Goal: Information Seeking & Learning: Learn about a topic

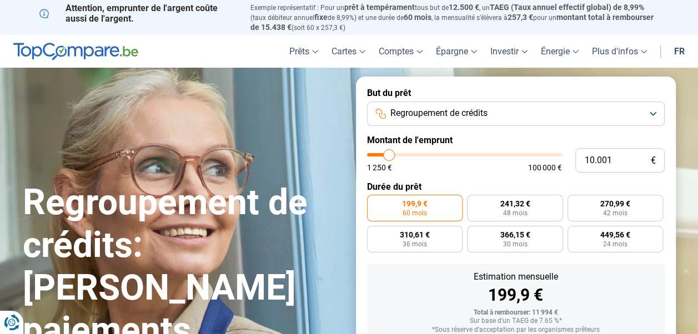
type input "11.500"
type input "11500"
type input "13.000"
type input "13000"
type input "17.250"
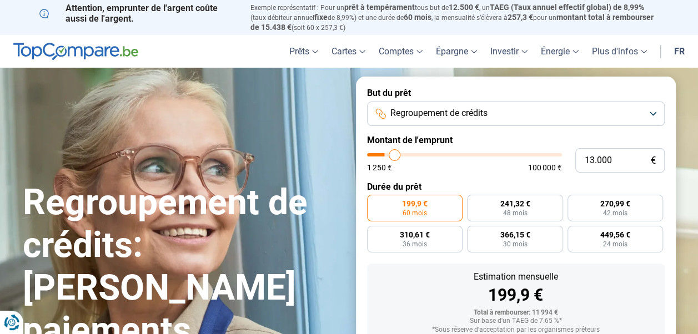
type input "17250"
type input "21.000"
type input "21000"
type input "23.000"
type input "23000"
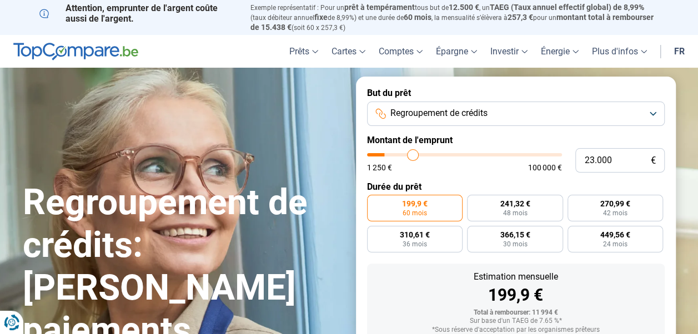
type input "25.500"
type input "25500"
type input "28.250"
type input "28250"
type input "29.500"
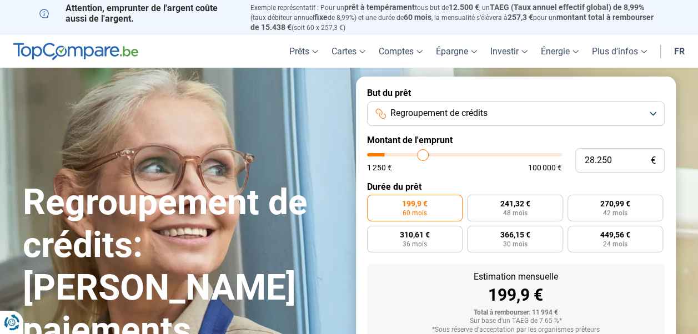
type input "29500"
type input "32.250"
type input "32250"
type input "33.000"
type input "33000"
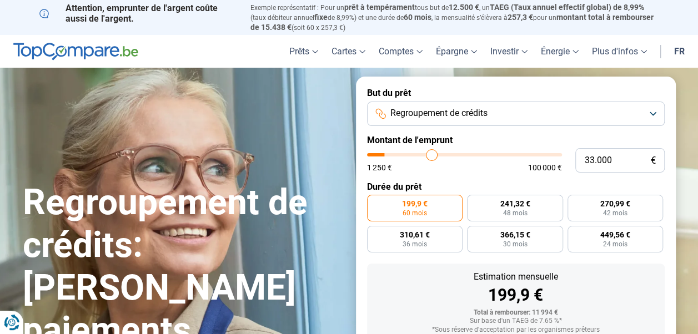
type input "34.500"
type input "34500"
type input "36.000"
type input "36000"
type input "39.500"
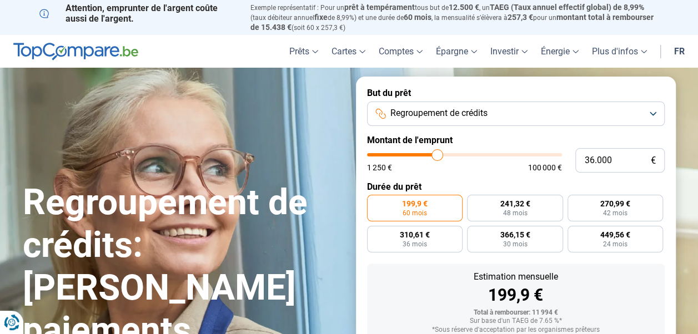
type input "39500"
type input "40.750"
type input "40750"
type input "41.500"
type input "41500"
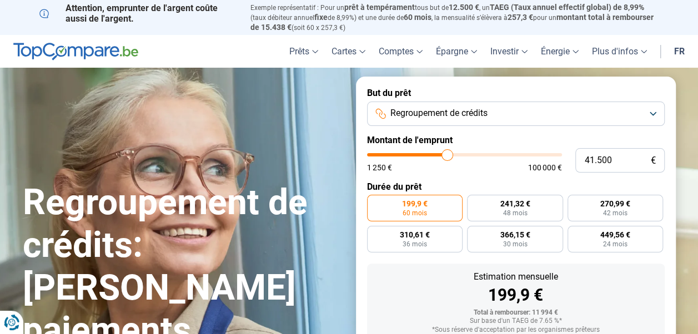
type input "42.250"
type input "42250"
type input "44.250"
type input "44250"
type input "45.250"
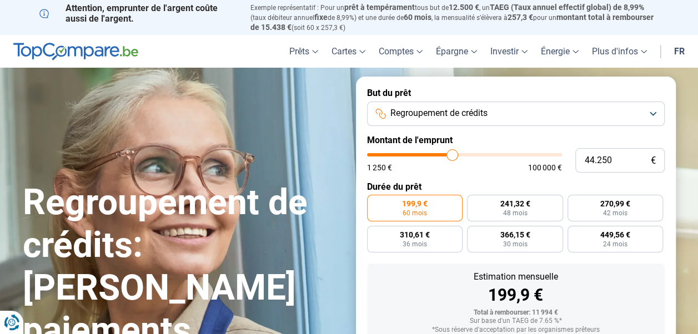
type input "45250"
type input "48.750"
type input "48750"
type input "52.000"
type input "52000"
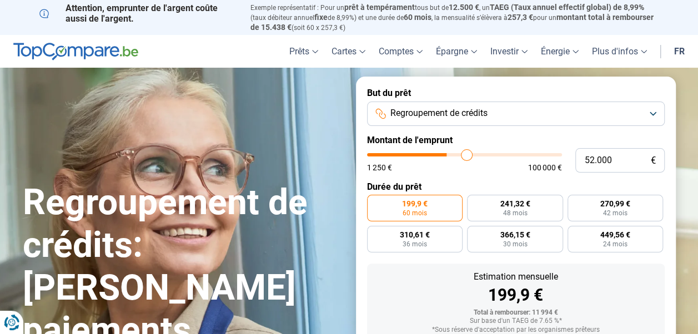
type input "53.250"
type input "53250"
type input "56.750"
type input "56750"
type input "58.750"
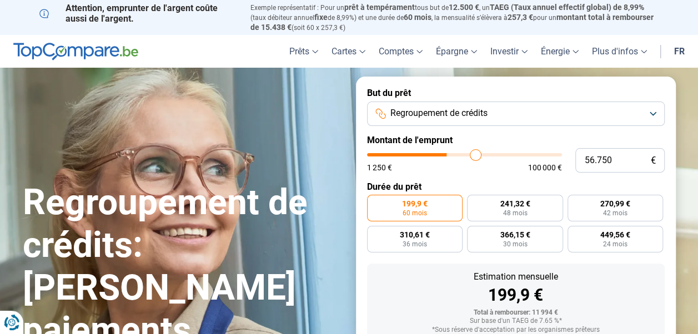
type input "58750"
type input "59.500"
type input "59500"
type input "60.250"
type input "60250"
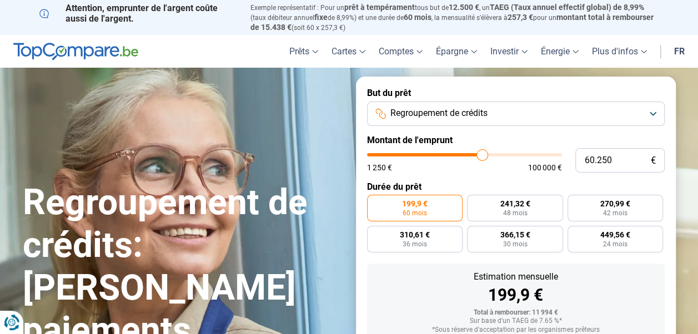
type input "60.750"
type input "60750"
type input "60.500"
type input "60500"
type input "60.000"
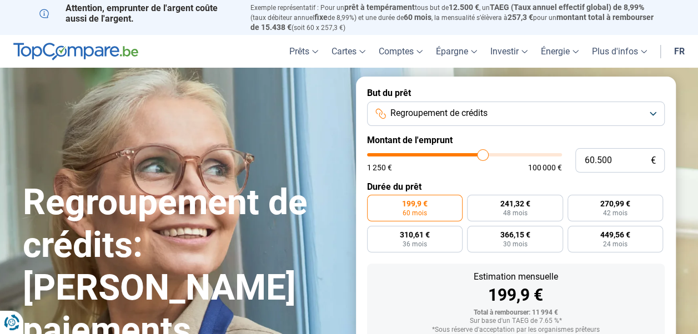
type input "60000"
type input "59.000"
type input "59000"
type input "57.750"
type input "57750"
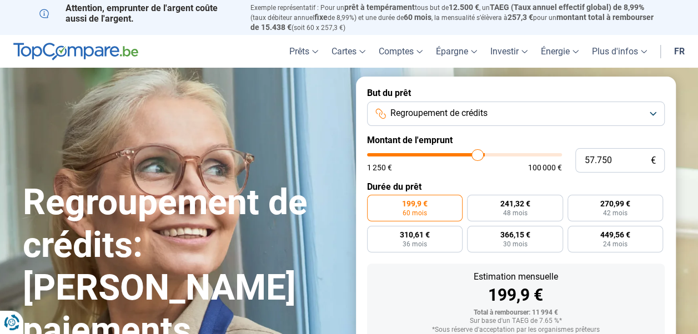
type input "56.750"
type input "56750"
type input "53.000"
type input "53000"
type input "50.500"
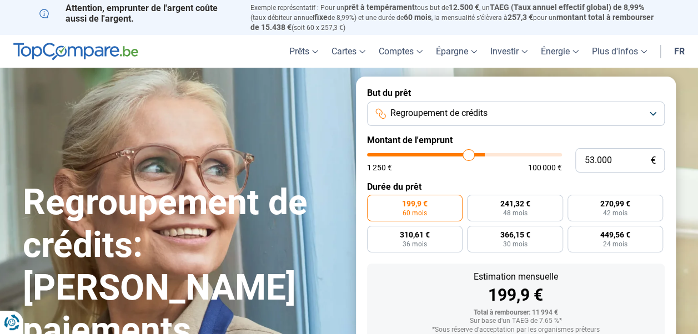
type input "50500"
type input "49.750"
type input "49750"
type input "48.250"
type input "48250"
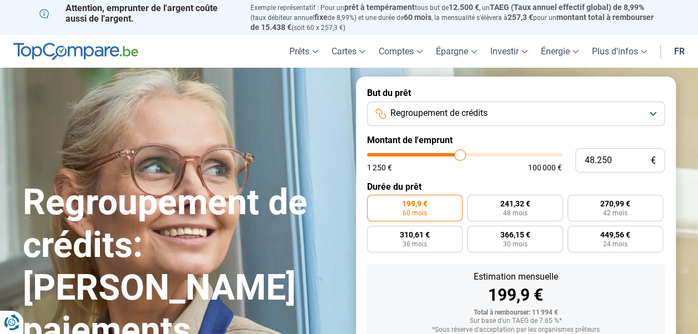
type input "47.750"
type input "47750"
type input "47.500"
type input "47500"
type input "47.250"
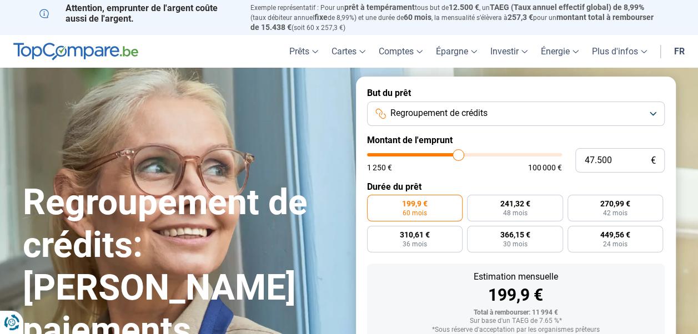
type input "47250"
type input "46.750"
type input "46750"
type input "46.000"
type input "46000"
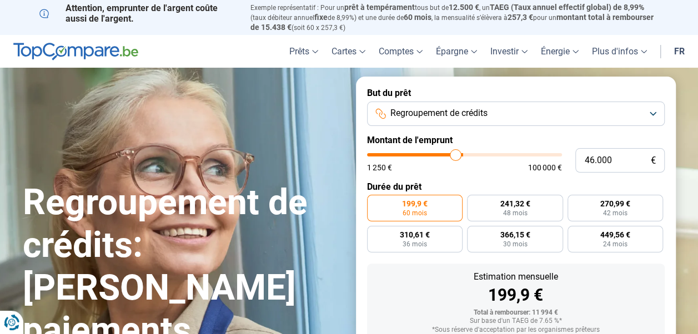
type input "45.500"
type input "45500"
type input "44.250"
type input "44250"
type input "43.750"
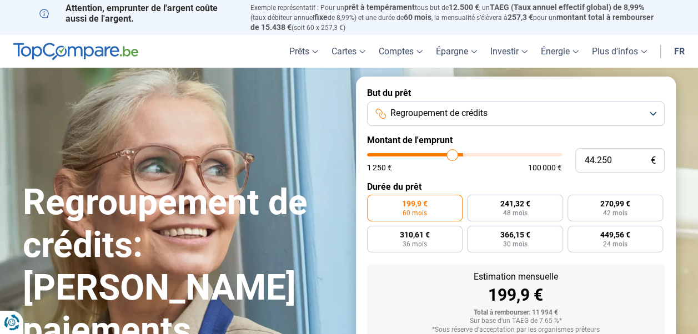
type input "43750"
type input "43.500"
type input "43500"
type input "43.250"
type input "43250"
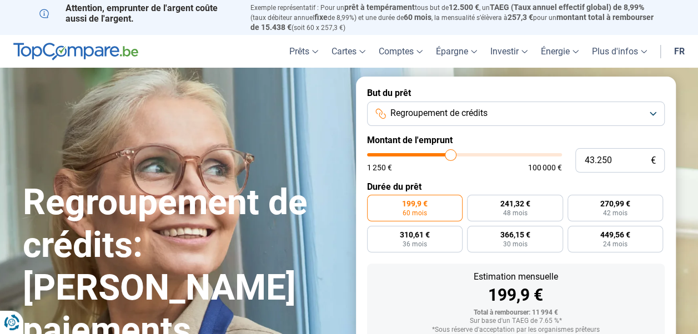
type input "43.000"
type input "43000"
type input "42.750"
type input "42750"
type input "42.500"
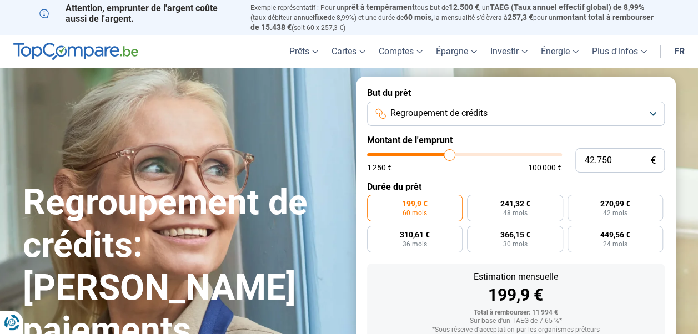
type input "42500"
type input "42.250"
type input "42250"
type input "42.000"
type input "42000"
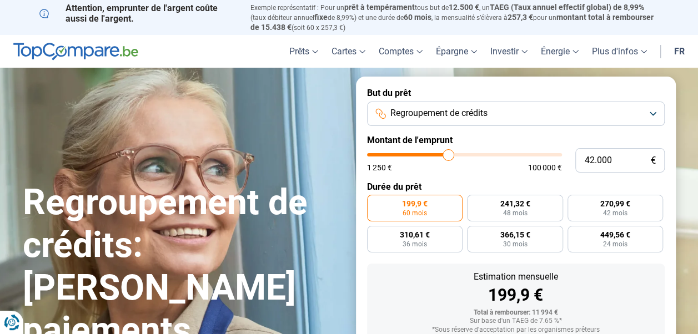
type input "41.750"
type input "41750"
type input "41.500"
type input "41500"
type input "40.500"
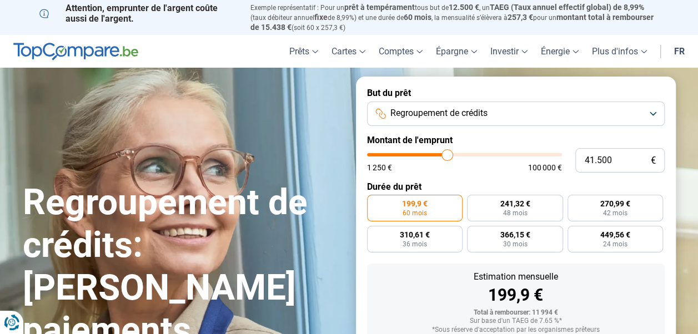
type input "40500"
type input "39.500"
type input "39500"
type input "38.000"
type input "38000"
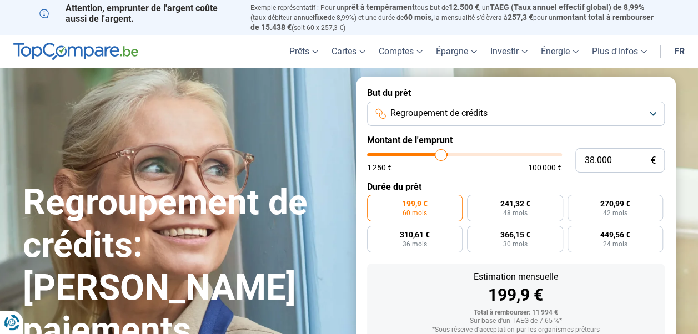
type input "37.500"
type input "37500"
type input "36.250"
type input "36250"
type input "35.000"
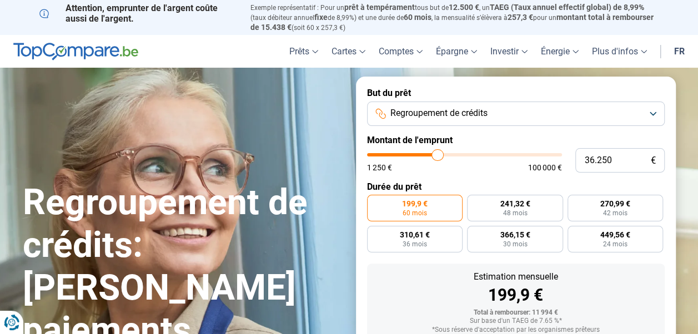
type input "35000"
type input "34.500"
type input "34500"
type input "33.500"
type input "33500"
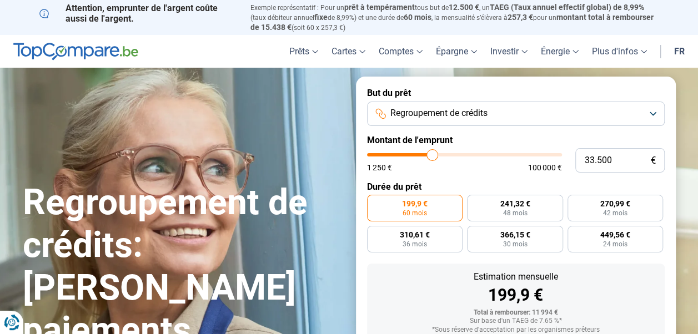
type input "33.000"
type input "33000"
type input "32.500"
type input "32500"
type input "32.250"
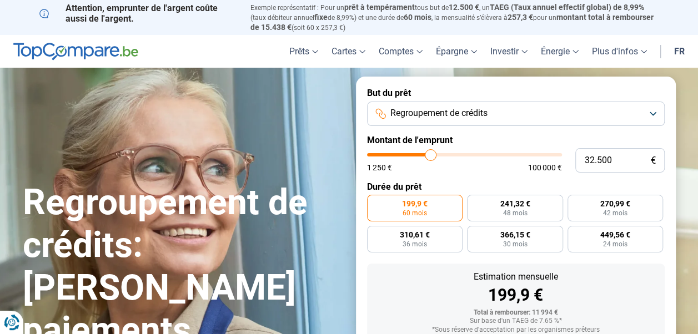
type input "32250"
type input "32.000"
type input "32000"
type input "31.750"
type input "31750"
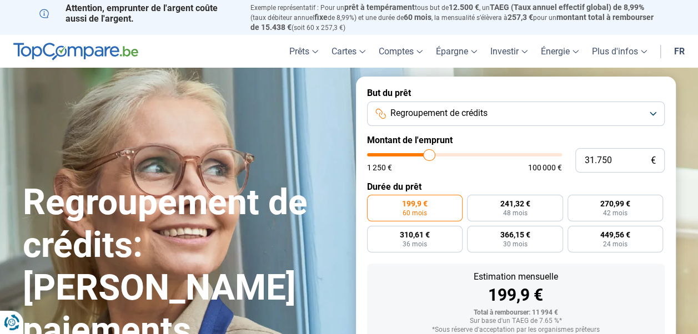
type input "31.500"
type input "31500"
type input "31.000"
type input "31000"
type input "31.250"
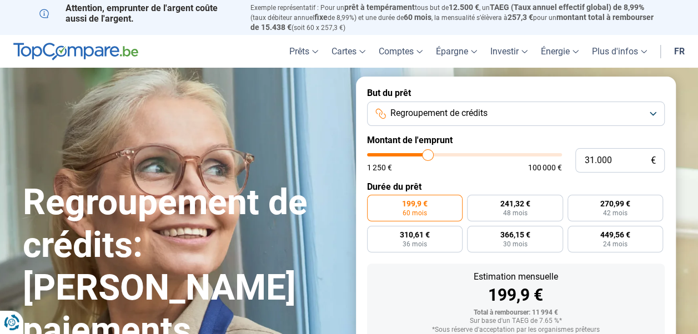
type input "31250"
type input "31.500"
type input "31500"
type input "31.750"
type input "31750"
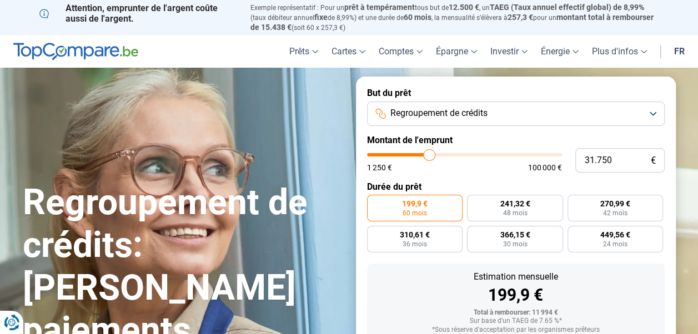
type input "32.000"
drag, startPoint x: 387, startPoint y: 156, endPoint x: 430, endPoint y: 155, distance: 43.3
type input "32000"
click at [430, 155] on input "range" at bounding box center [464, 154] width 195 height 3
radio input "false"
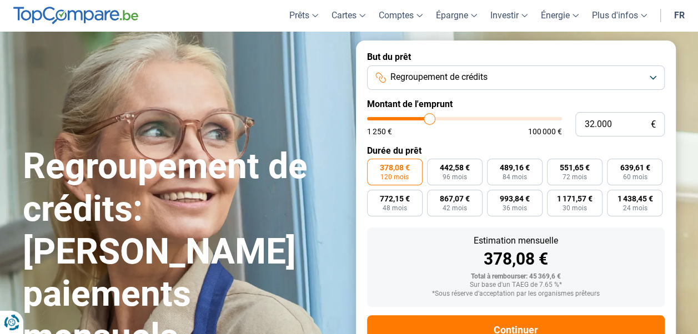
scroll to position [76, 0]
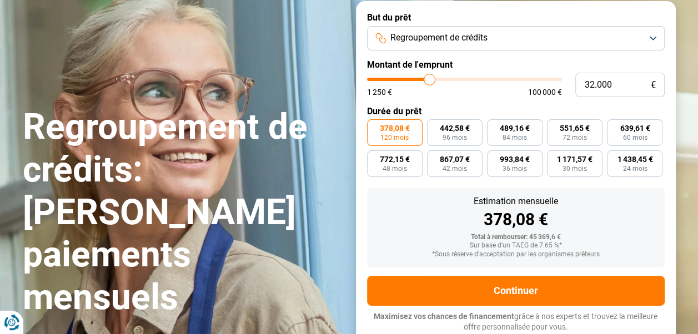
type input "32.500"
type input "32500"
type input "32.750"
type input "32750"
type input "33.000"
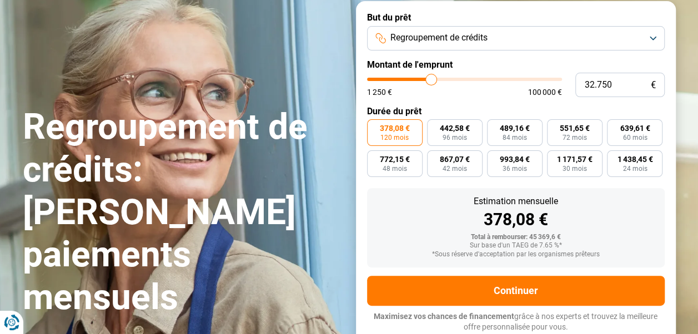
type input "33000"
type input "33.250"
type input "33250"
type input "33.000"
type input "33000"
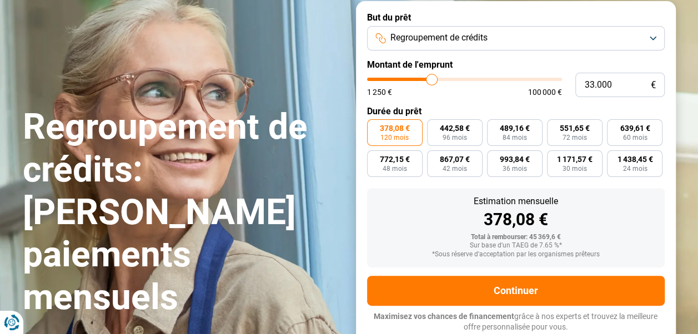
type input "32.750"
type input "32750"
click at [431, 79] on input "range" at bounding box center [464, 79] width 195 height 3
type input "31.500"
type input "31500"
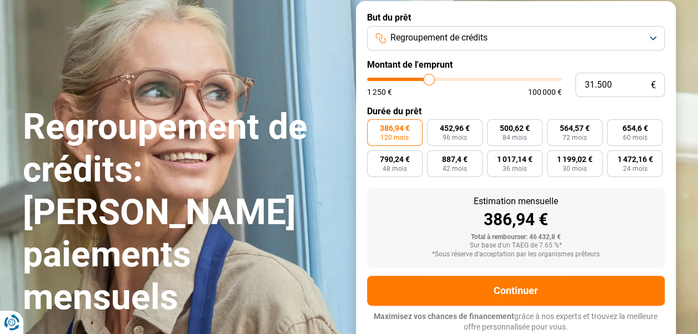
type input "31.750"
type input "31750"
type input "32.000"
type input "32000"
type input "32.250"
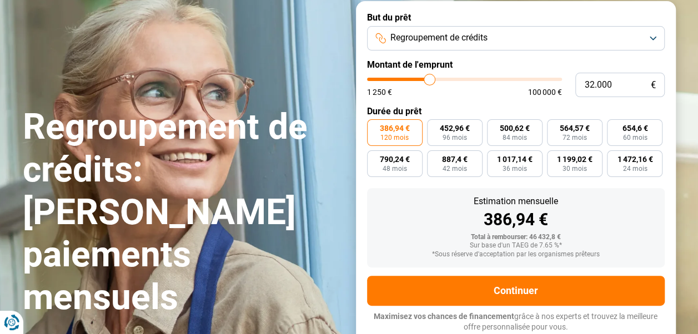
type input "32250"
type input "32.500"
type input "32500"
type input "32.250"
type input "32250"
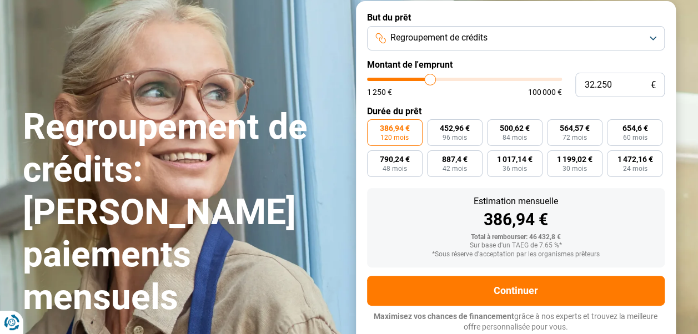
type input "32.000"
type input "32000"
type input "32.250"
type input "32250"
type input "32.500"
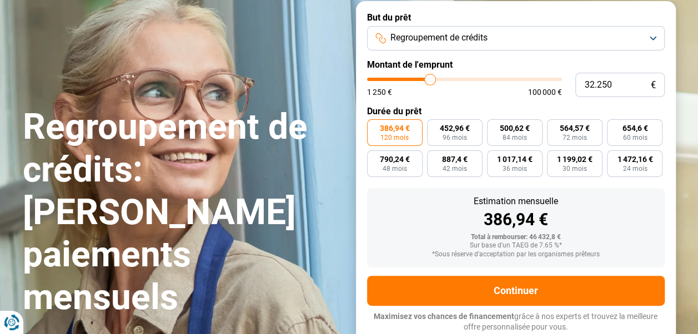
type input "32500"
type input "32.750"
type input "32750"
type input "33.000"
type input "33000"
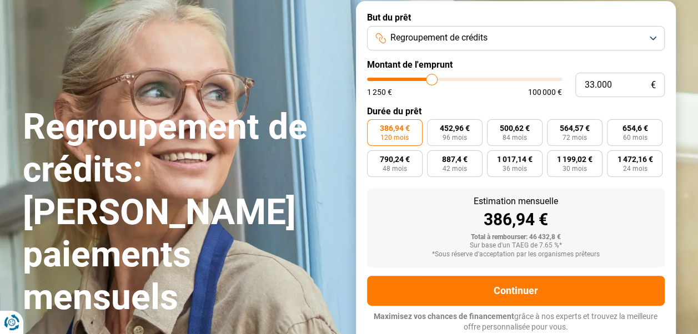
type input "33.250"
type input "33250"
type input "33.000"
type input "33000"
type input "32.750"
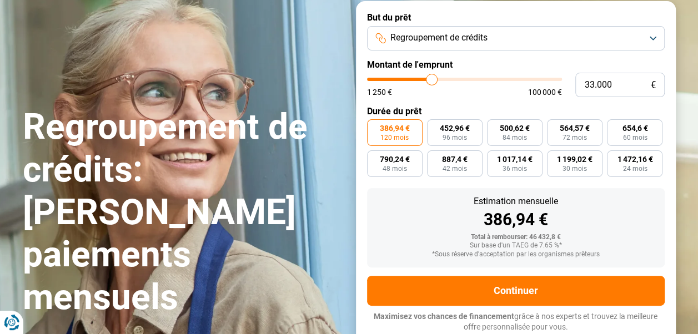
type input "32750"
type input "32.500"
type input "32500"
type input "32.750"
type input "32750"
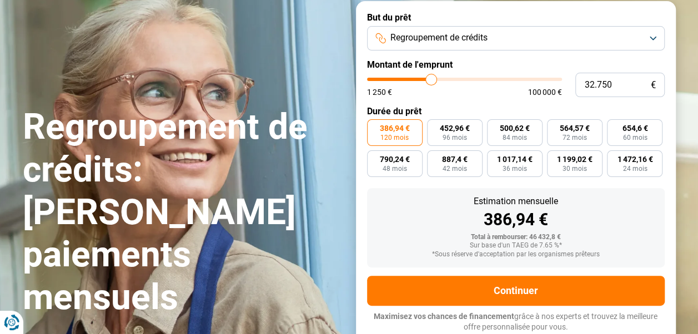
type input "33.000"
type input "33000"
click at [432, 78] on input "range" at bounding box center [464, 79] width 195 height 3
click at [633, 132] on span "659,59 €" at bounding box center [635, 128] width 30 height 8
click at [614, 127] on input "659,59 € 60 mois" at bounding box center [610, 122] width 7 height 7
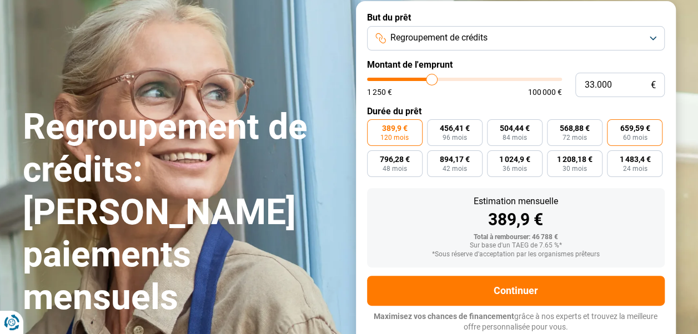
radio input "true"
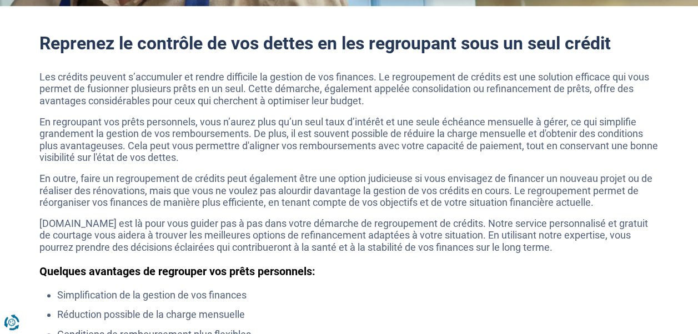
scroll to position [480, 0]
